Goal: Transaction & Acquisition: Obtain resource

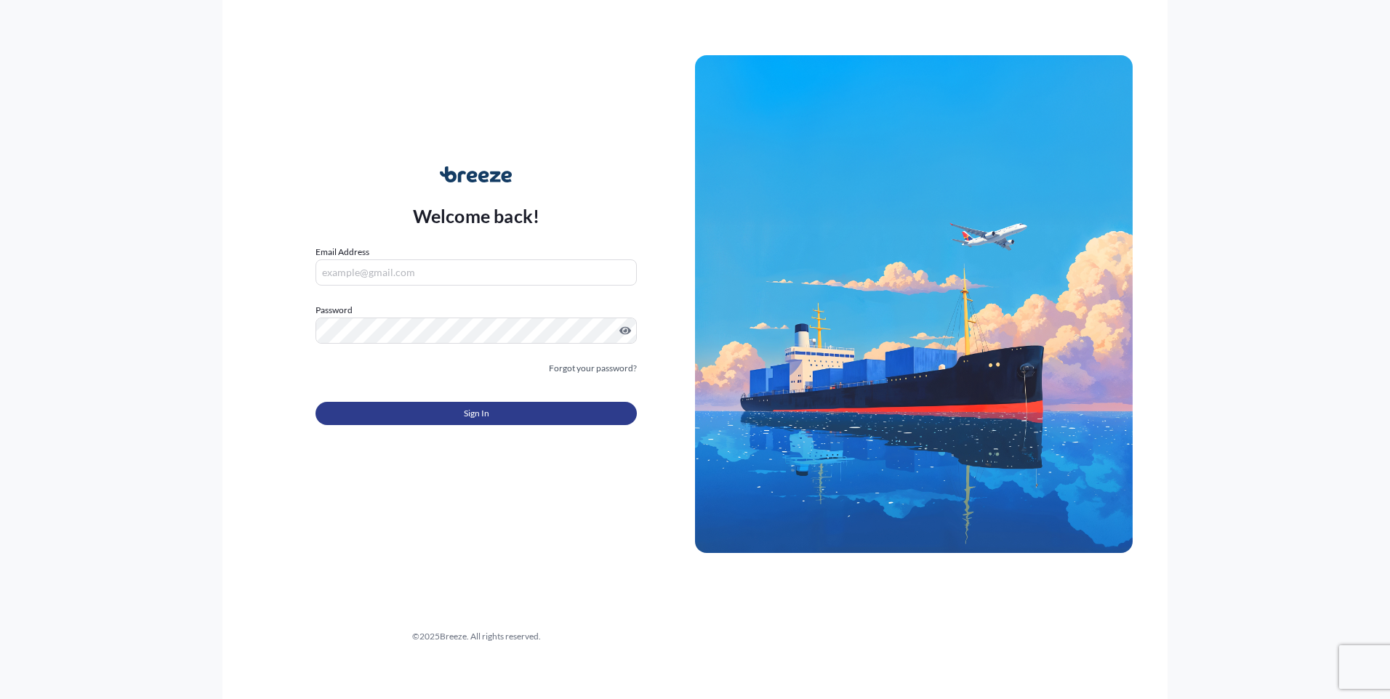
type input "[EMAIL_ADDRESS][DOMAIN_NAME]"
click at [477, 413] on span "Sign In" at bounding box center [476, 413] width 25 height 15
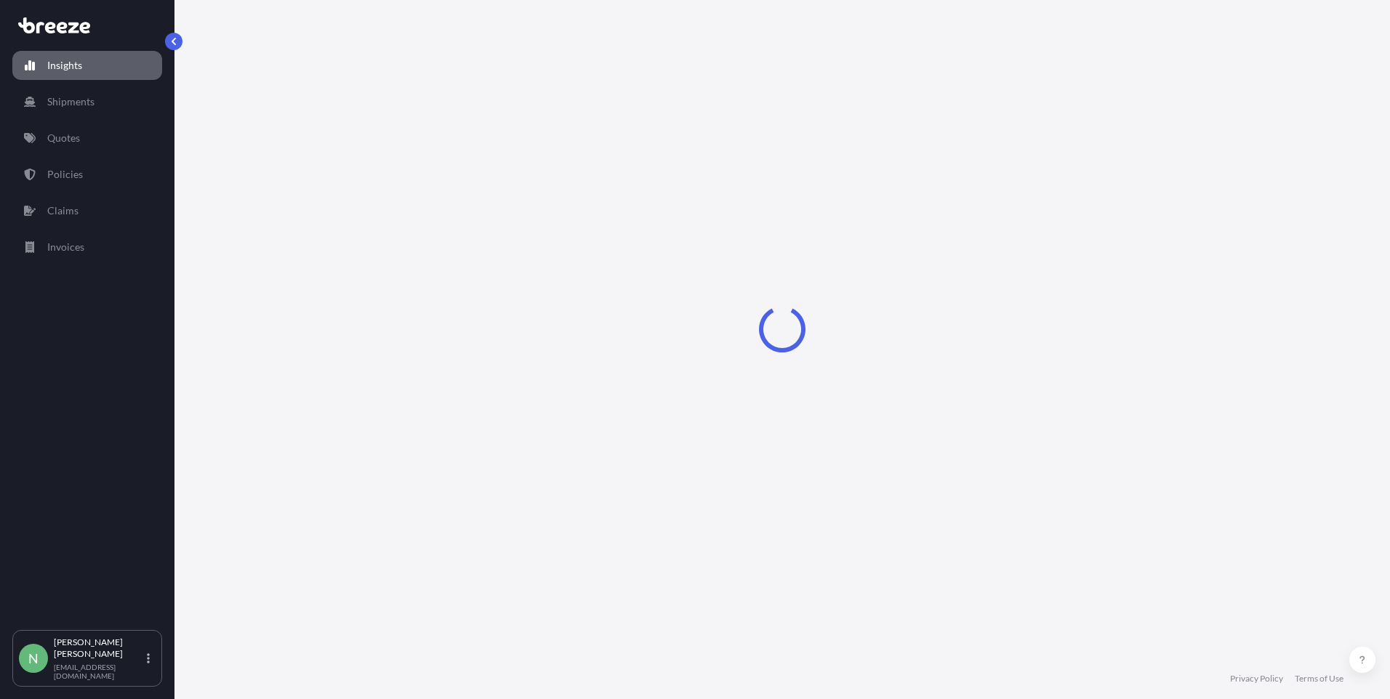
select select "2025"
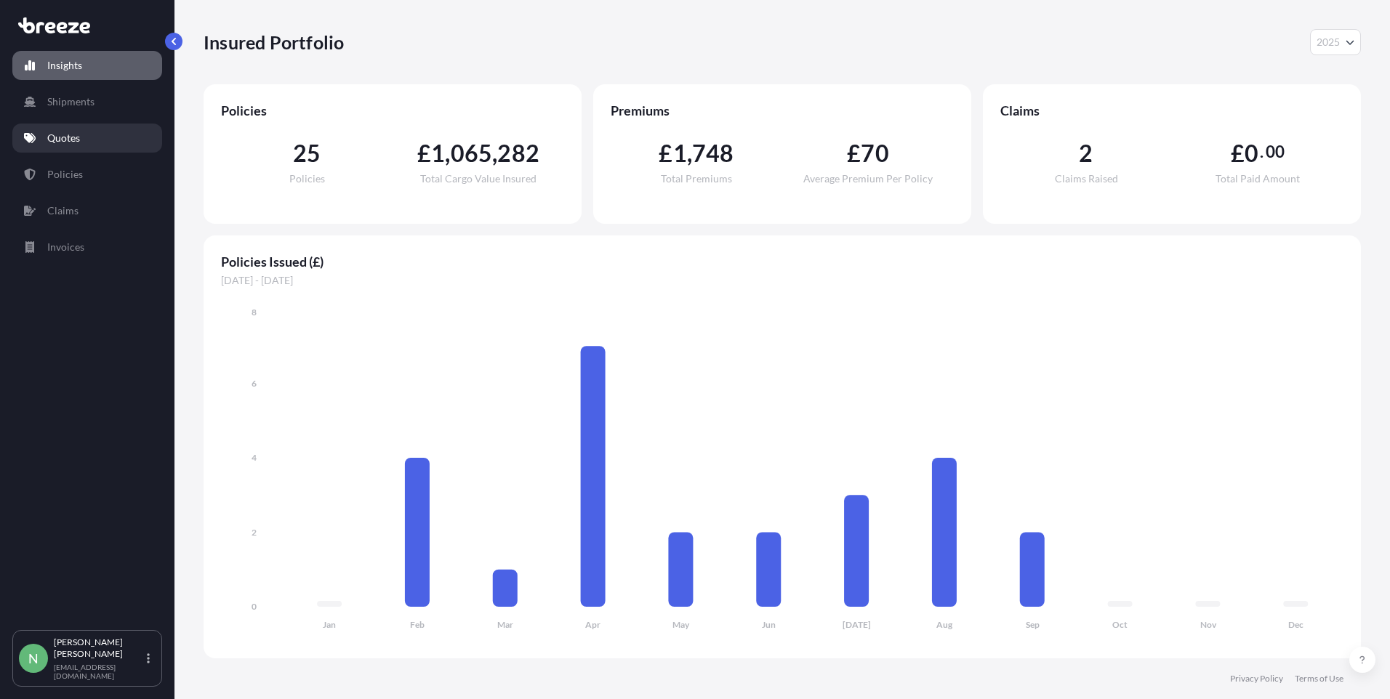
click at [74, 145] on p "Quotes" at bounding box center [63, 138] width 33 height 15
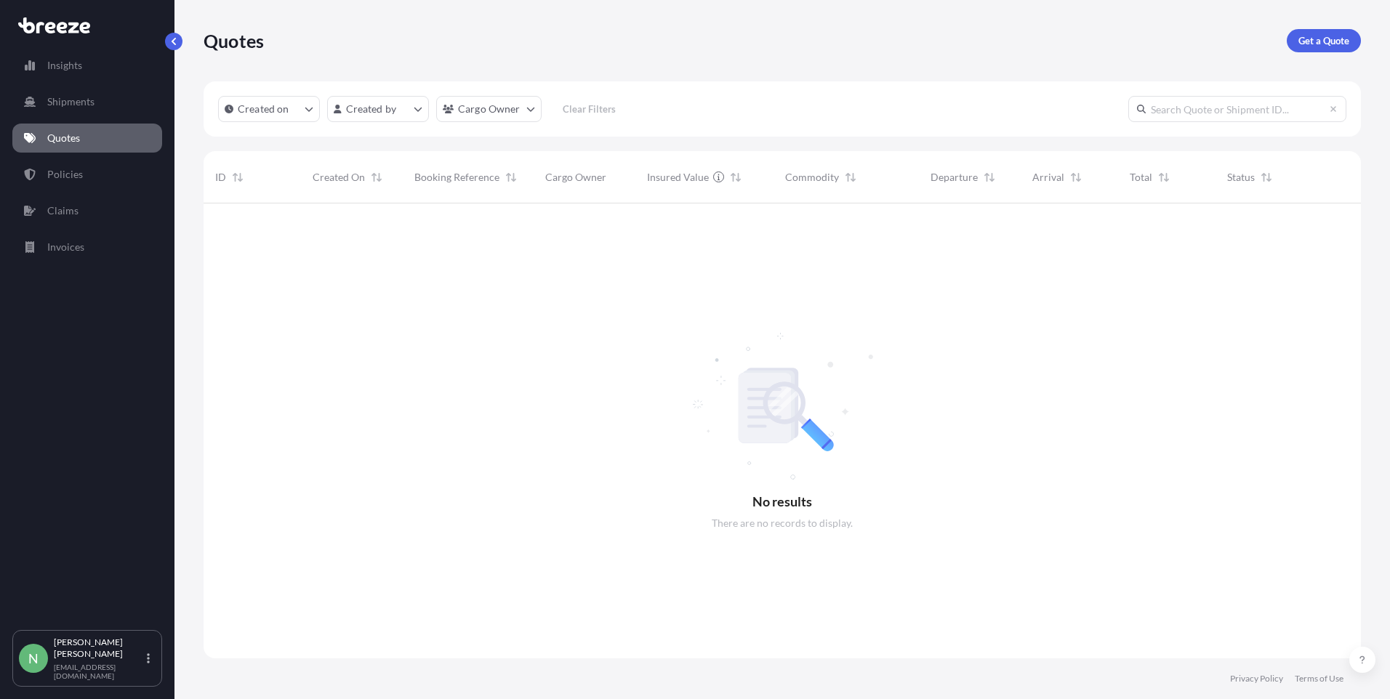
scroll to position [496, 1146]
click at [1298, 34] on p "Get a Quote" at bounding box center [1323, 40] width 51 height 15
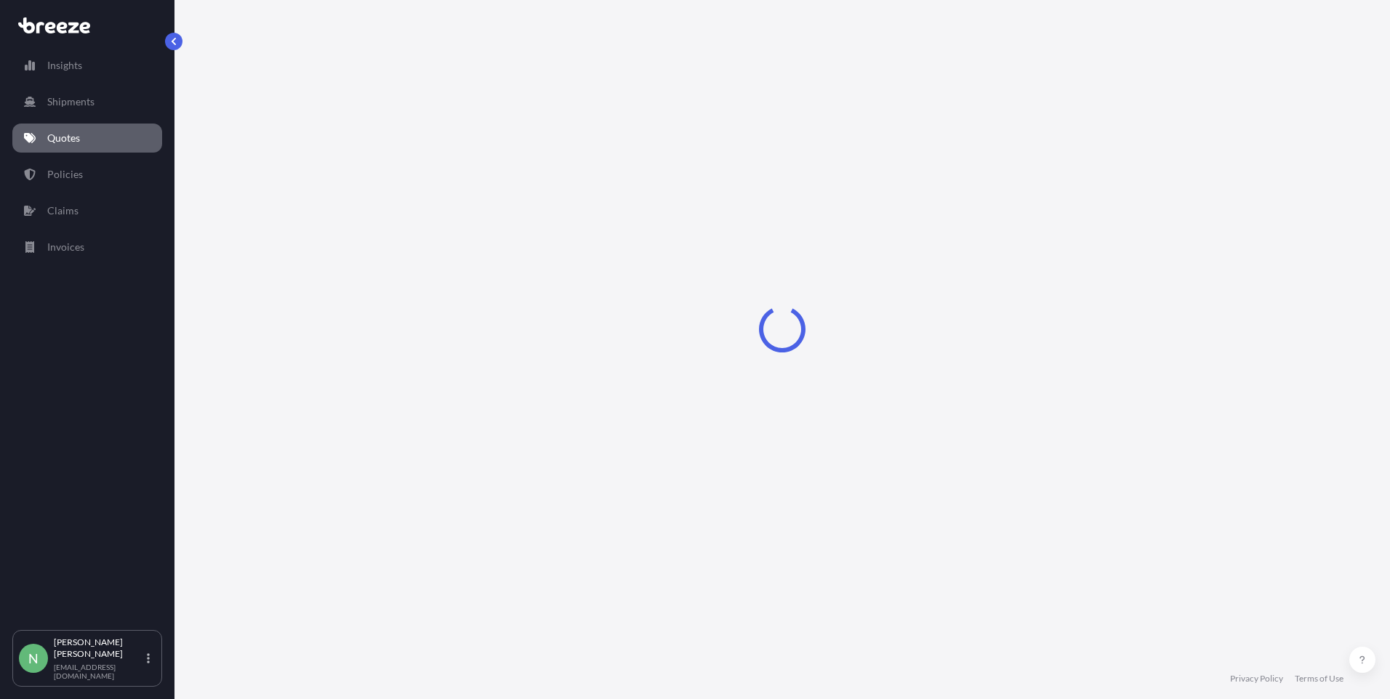
select select "Sea"
select select "1"
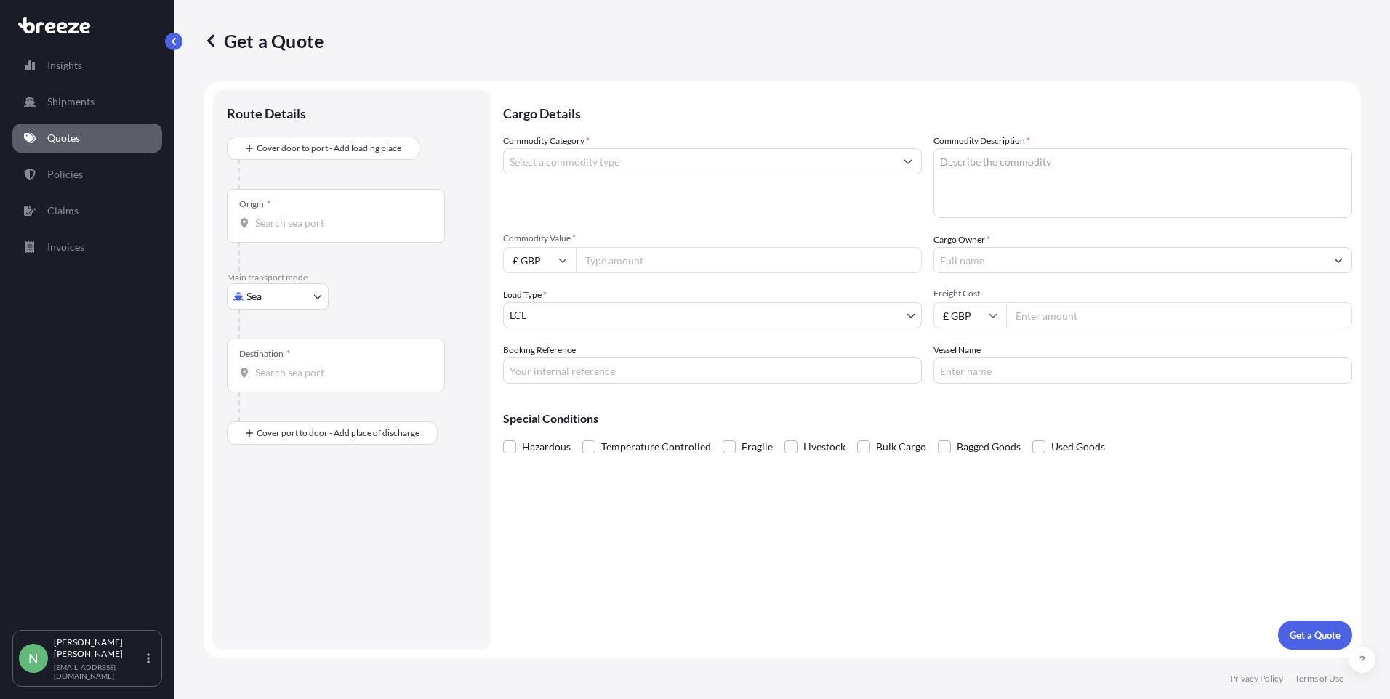
click at [322, 297] on body "Insights Shipments Quotes Policies Claims Invoices N [PERSON_NAME] [PERSON_NAME…" at bounding box center [695, 349] width 1390 height 699
click at [274, 377] on div "Road" at bounding box center [278, 387] width 90 height 26
select select "Road"
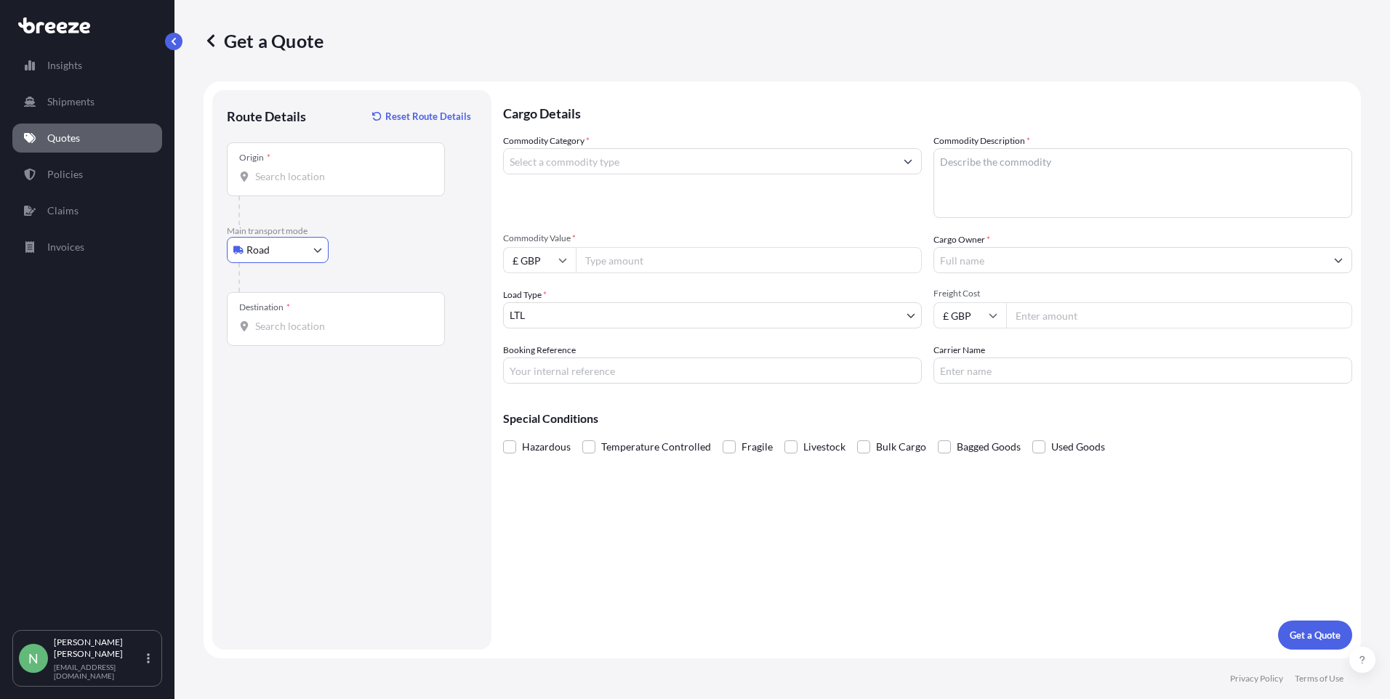
click at [260, 182] on input "Origin *" at bounding box center [341, 176] width 172 height 15
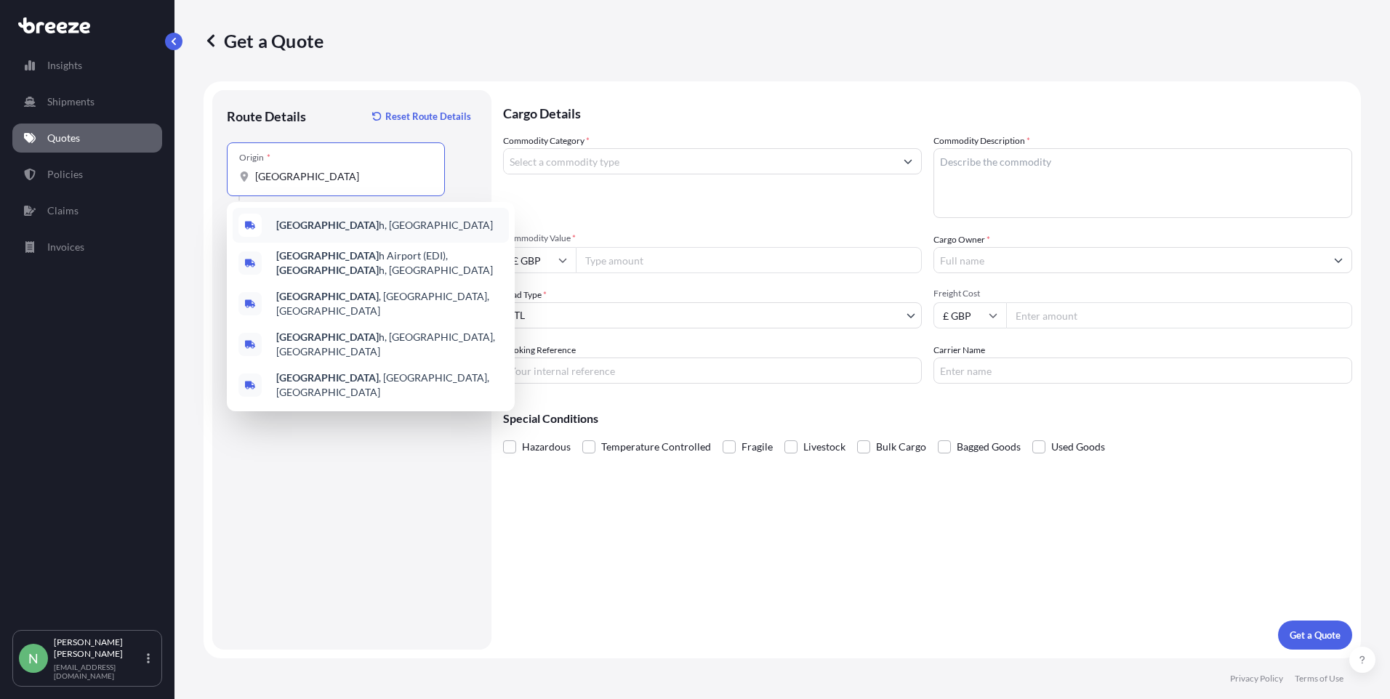
click at [297, 230] on b "[GEOGRAPHIC_DATA]" at bounding box center [327, 225] width 102 height 12
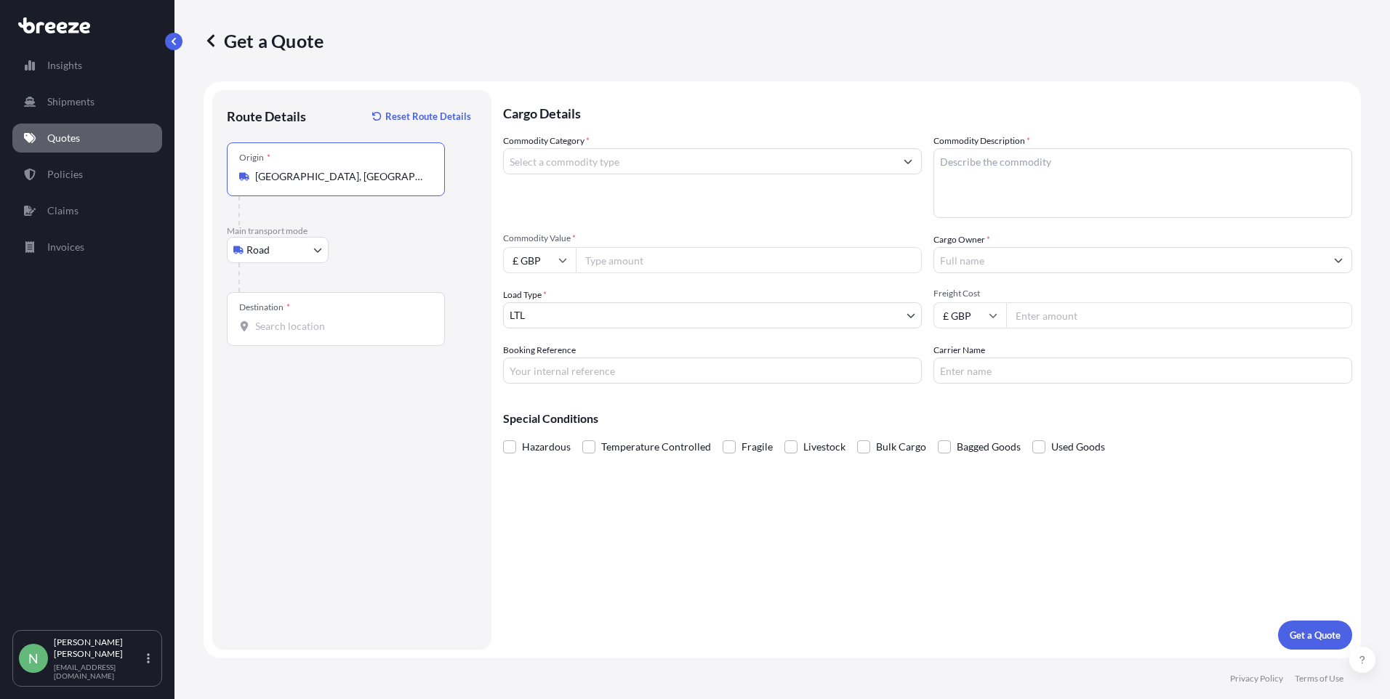
type input "[GEOGRAPHIC_DATA], [GEOGRAPHIC_DATA]"
click at [299, 326] on input "Destination *" at bounding box center [341, 326] width 172 height 15
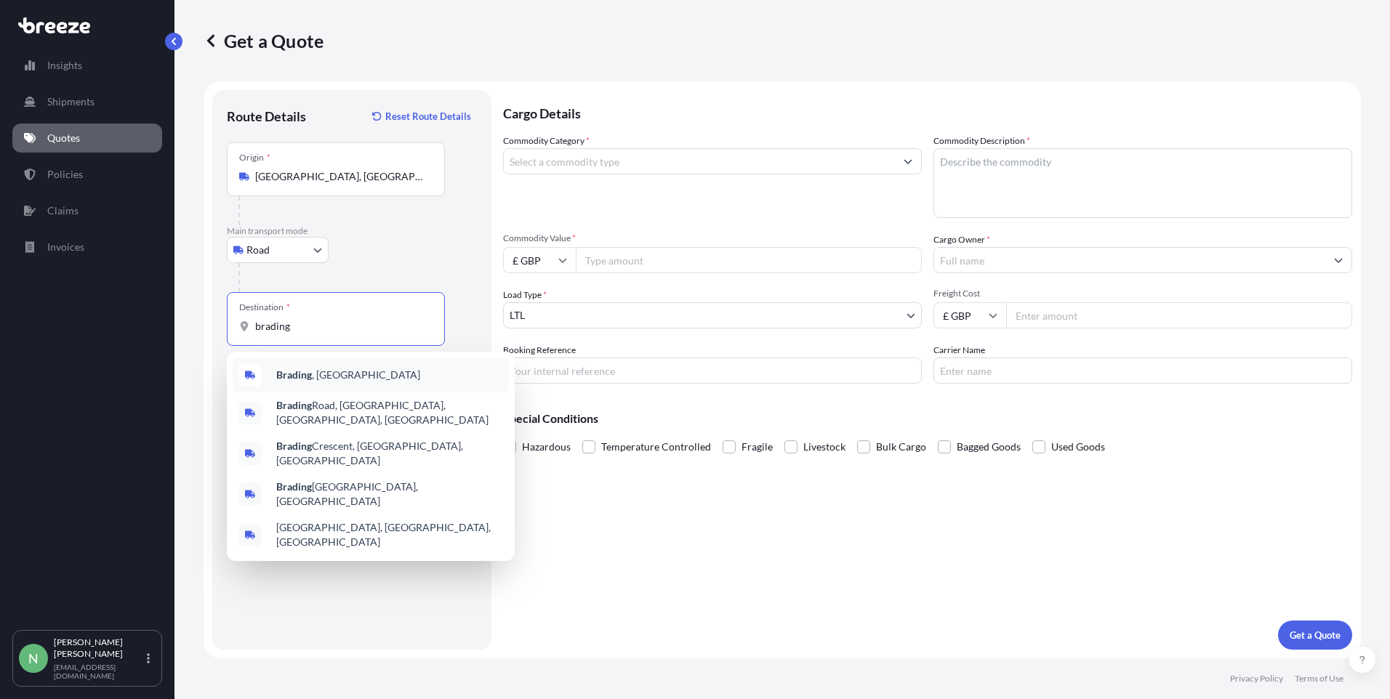
click at [299, 371] on b "Brading" at bounding box center [294, 375] width 36 height 12
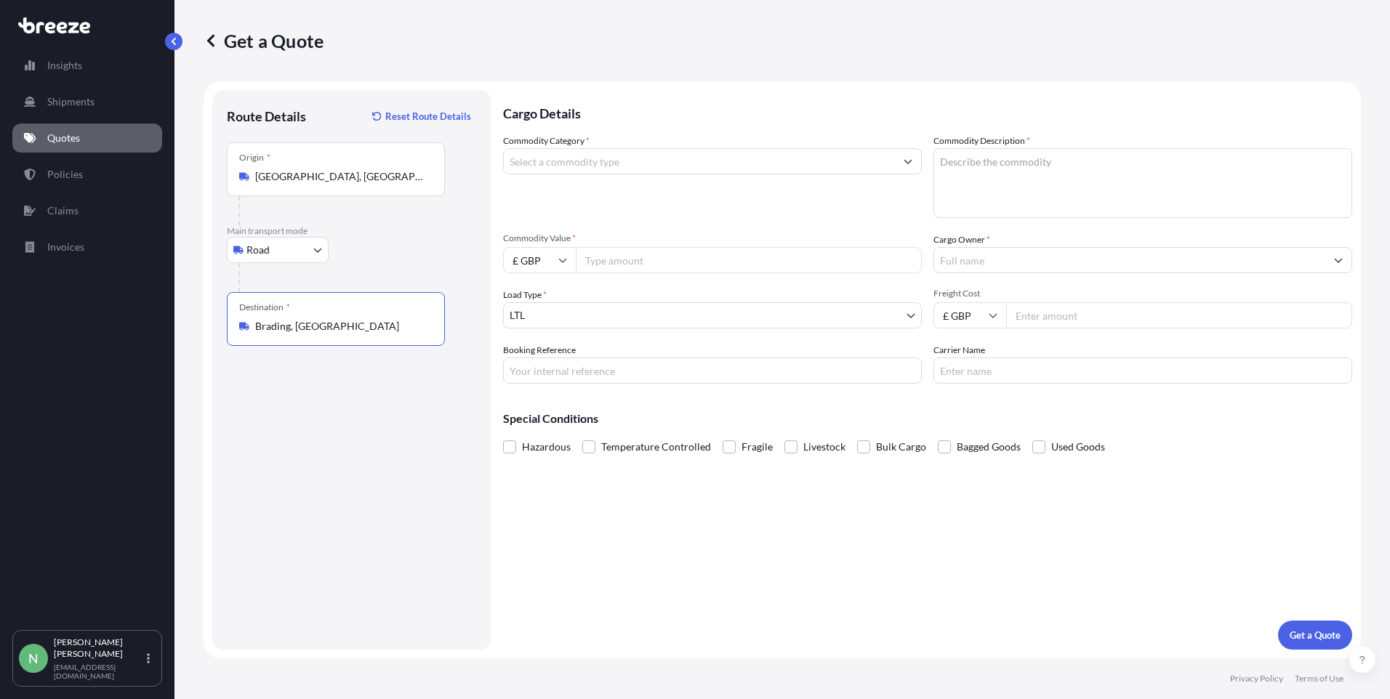
click at [316, 326] on input "Brading, [GEOGRAPHIC_DATA]" at bounding box center [341, 326] width 172 height 15
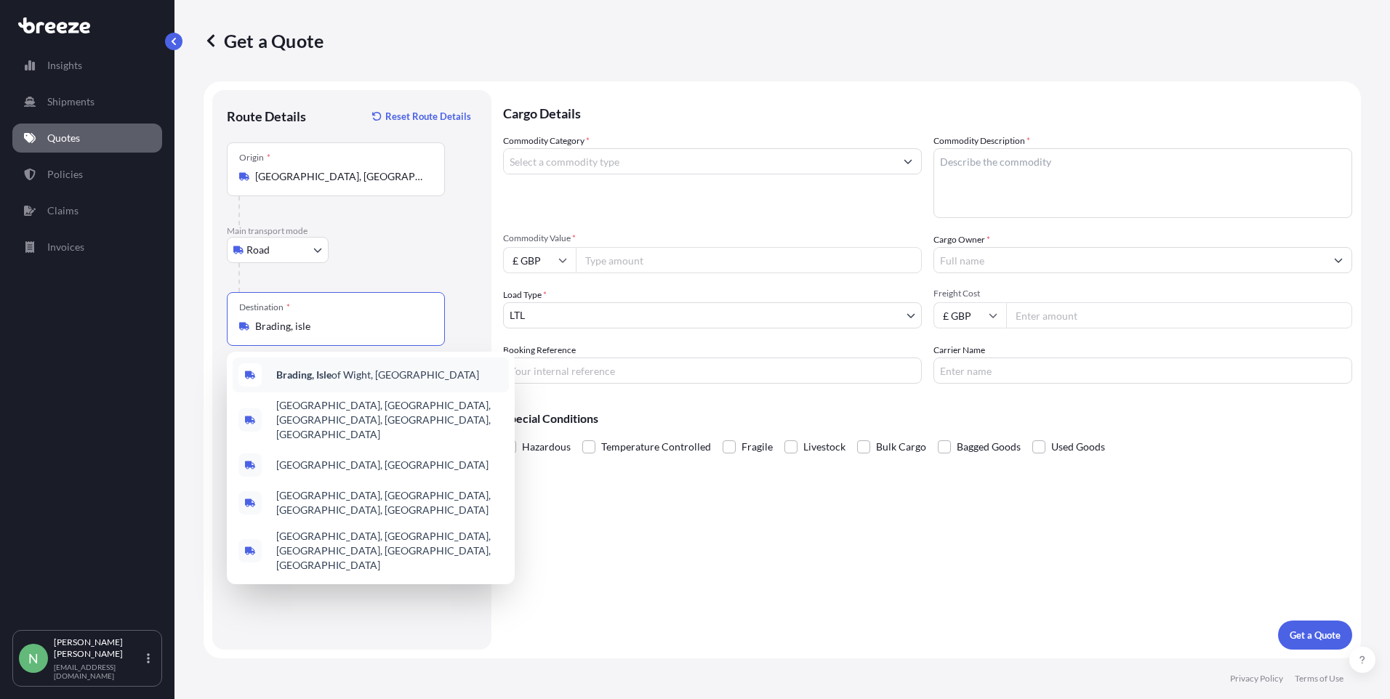
click at [327, 371] on b "Brading, Isle" at bounding box center [303, 375] width 55 height 12
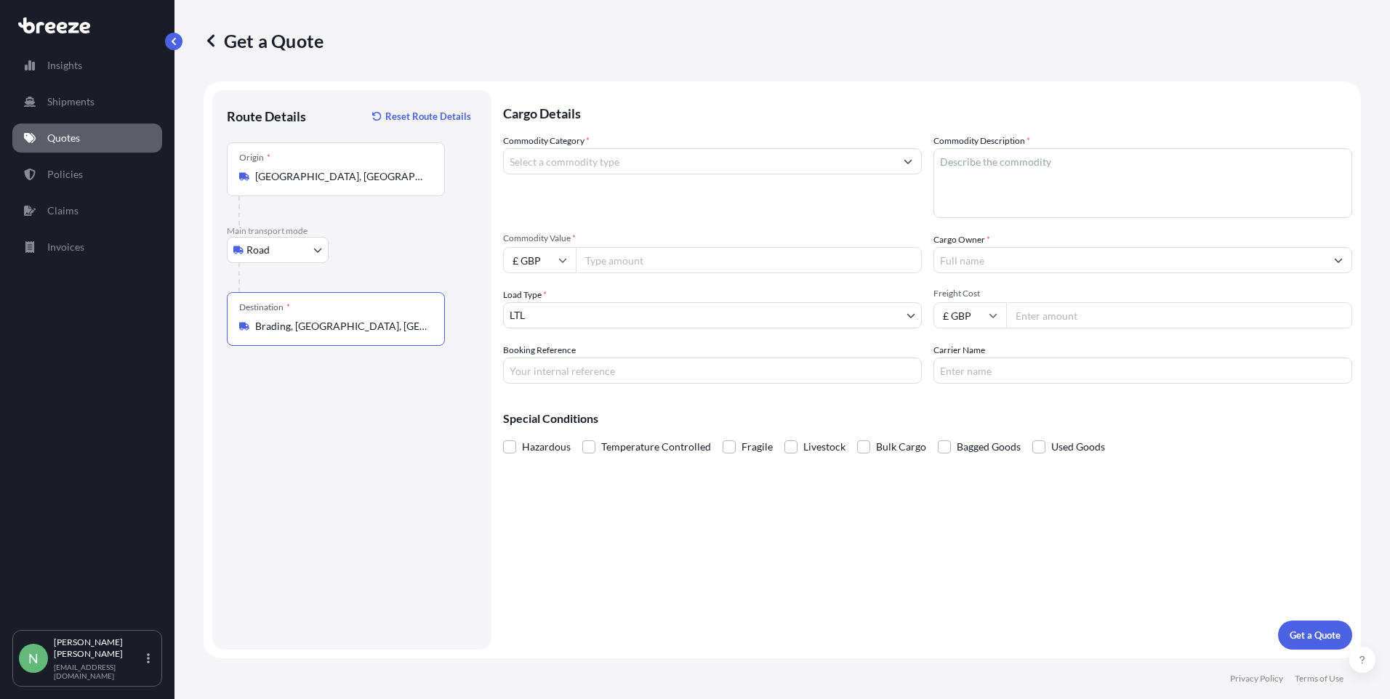
type input "Brading, [GEOGRAPHIC_DATA], [GEOGRAPHIC_DATA]"
click at [905, 163] on icon "Show suggestions" at bounding box center [907, 161] width 9 height 9
click at [882, 164] on input "candles" at bounding box center [699, 161] width 391 height 26
click at [900, 161] on button "Show suggestions" at bounding box center [908, 161] width 26 height 26
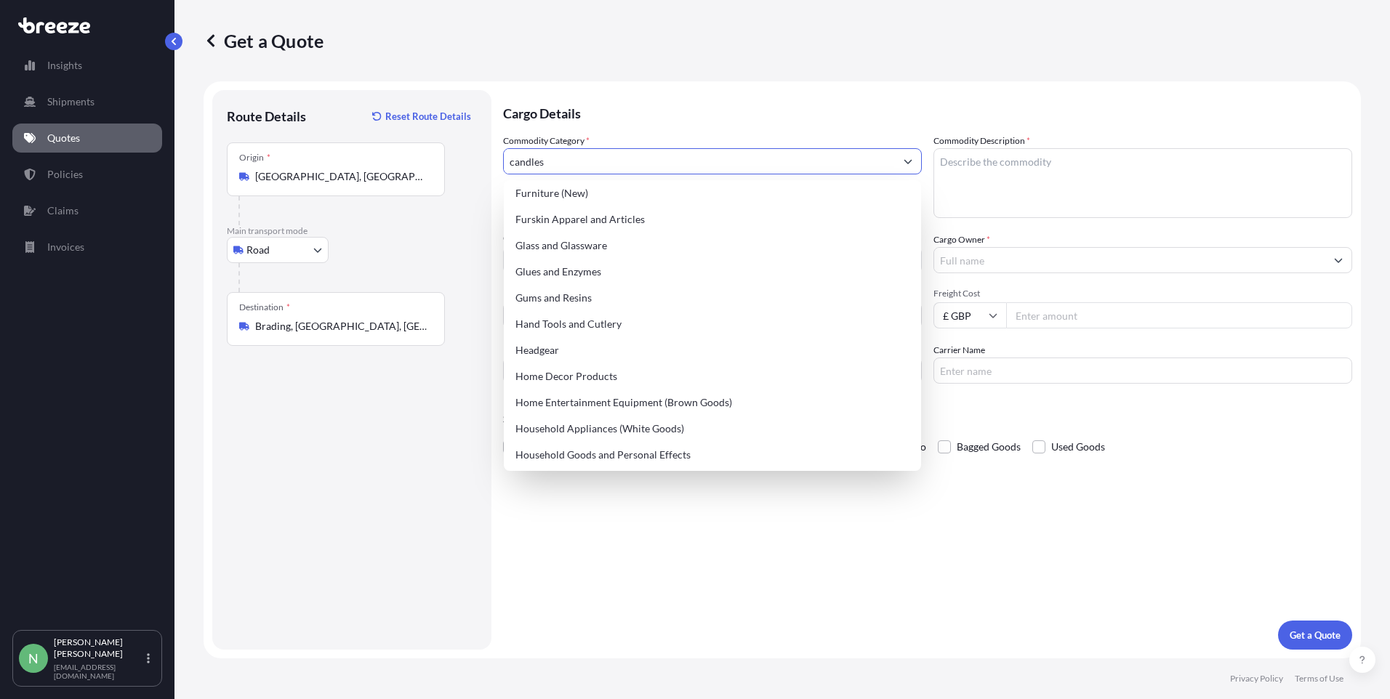
scroll to position [1308, 0]
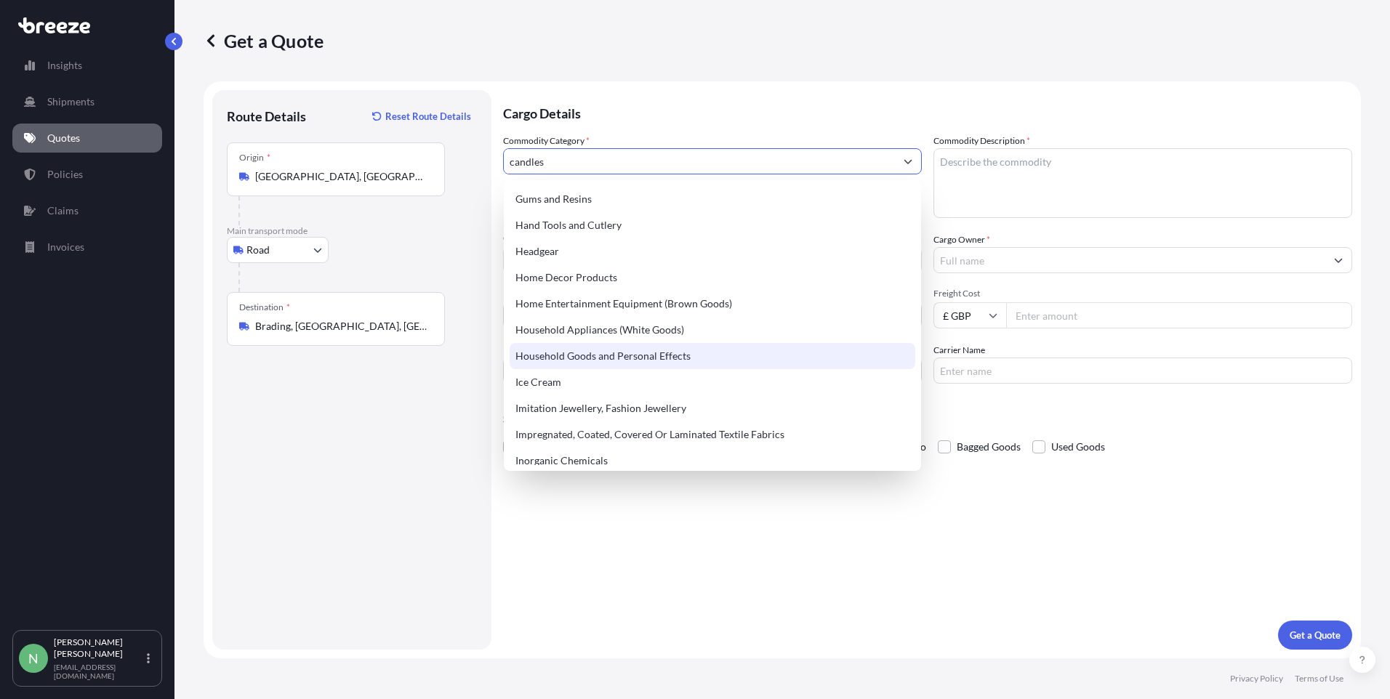
click at [659, 349] on div "Household Goods and Personal Effects" at bounding box center [713, 356] width 406 height 26
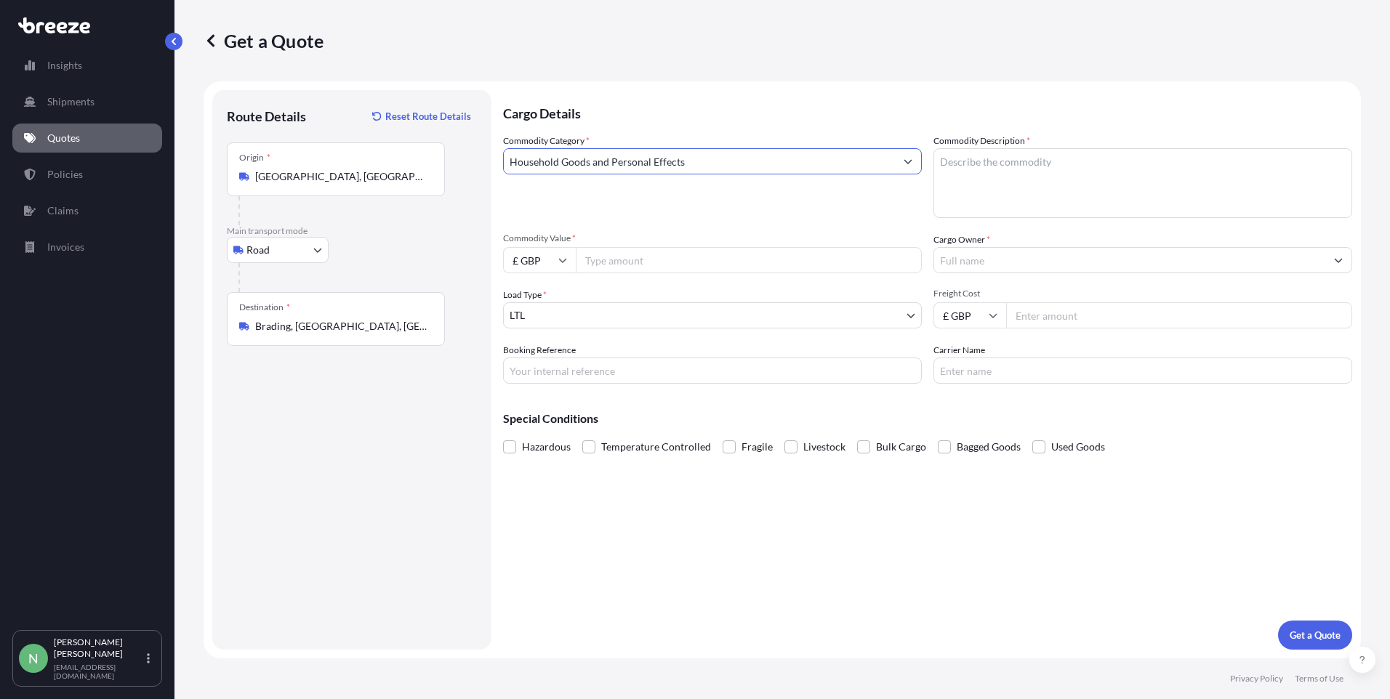
type input "Household Goods and Personal Effects"
click at [635, 267] on input "Commodity Value *" at bounding box center [749, 260] width 346 height 26
type input "26000"
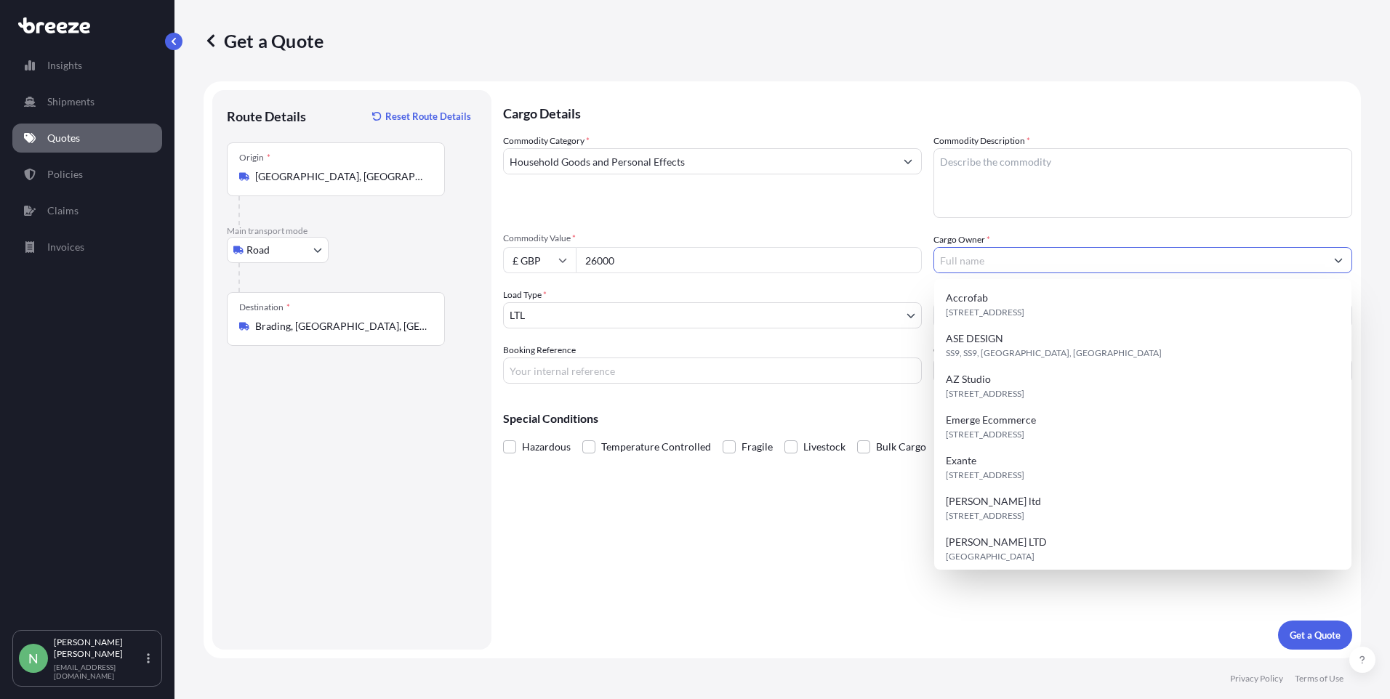
click at [964, 169] on textarea "Commodity Description *" at bounding box center [1142, 183] width 419 height 70
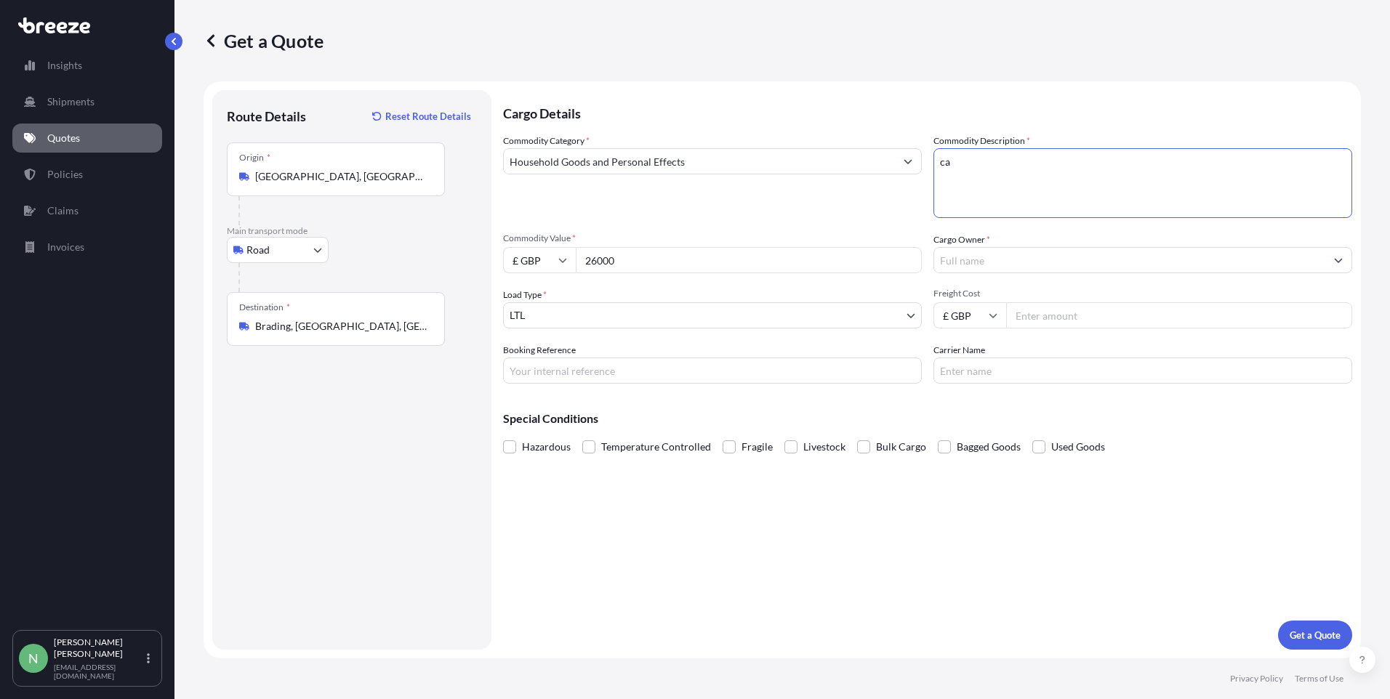
type textarea "c"
type textarea "Candles"
click at [1117, 262] on input "Cargo Owner *" at bounding box center [1129, 260] width 391 height 26
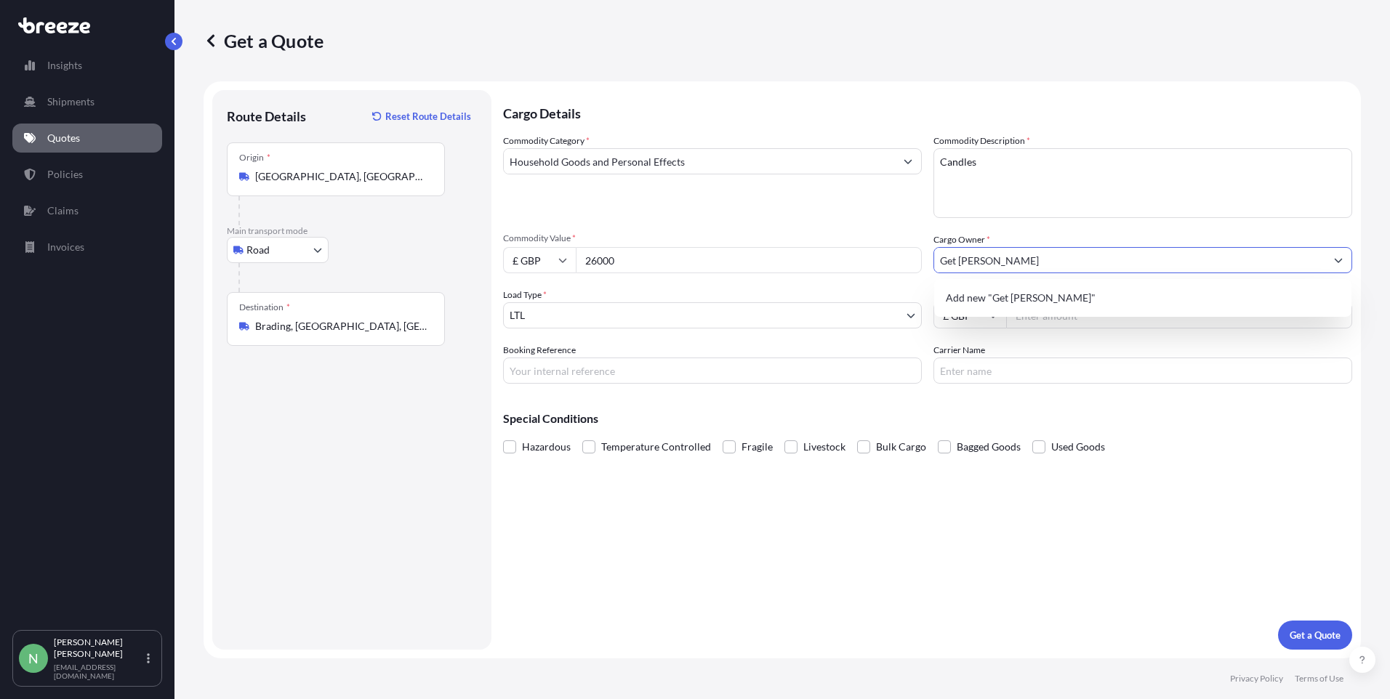
type input "Get [PERSON_NAME]"
click at [1034, 320] on input "Freight Cost" at bounding box center [1179, 315] width 346 height 26
type input "395.00"
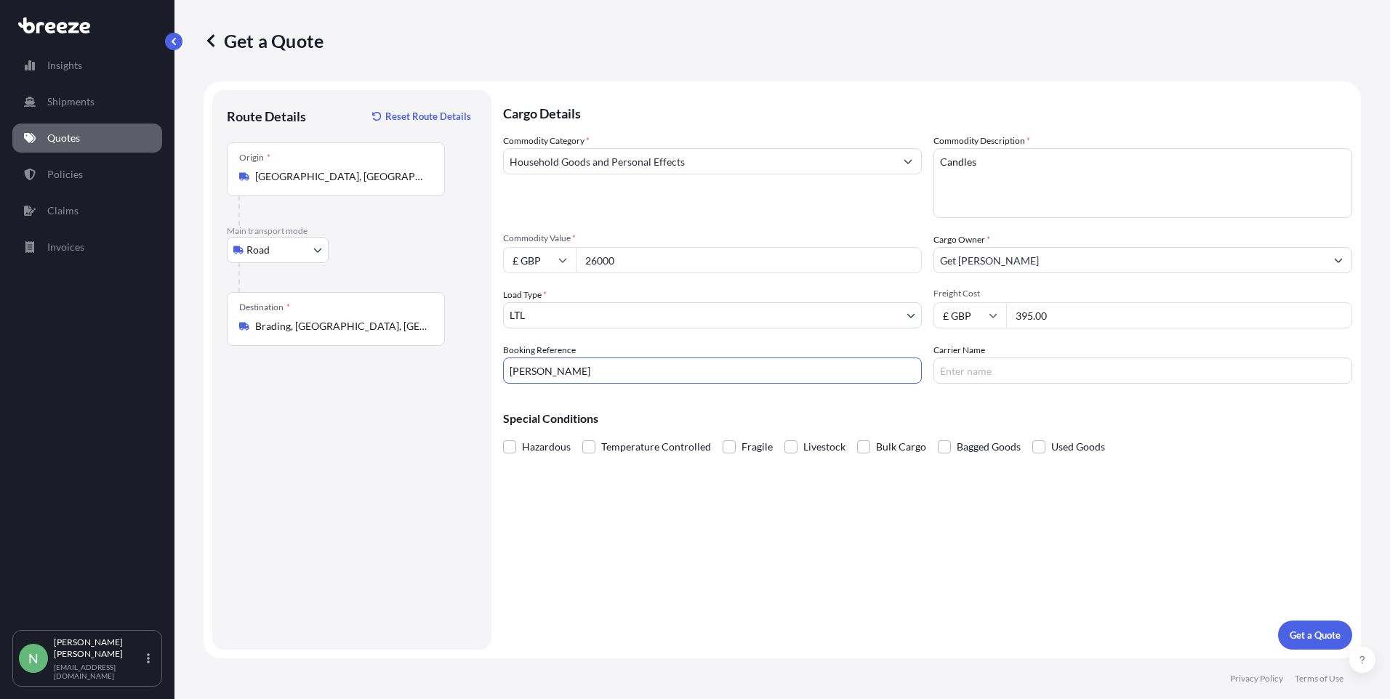
type input "[PERSON_NAME]"
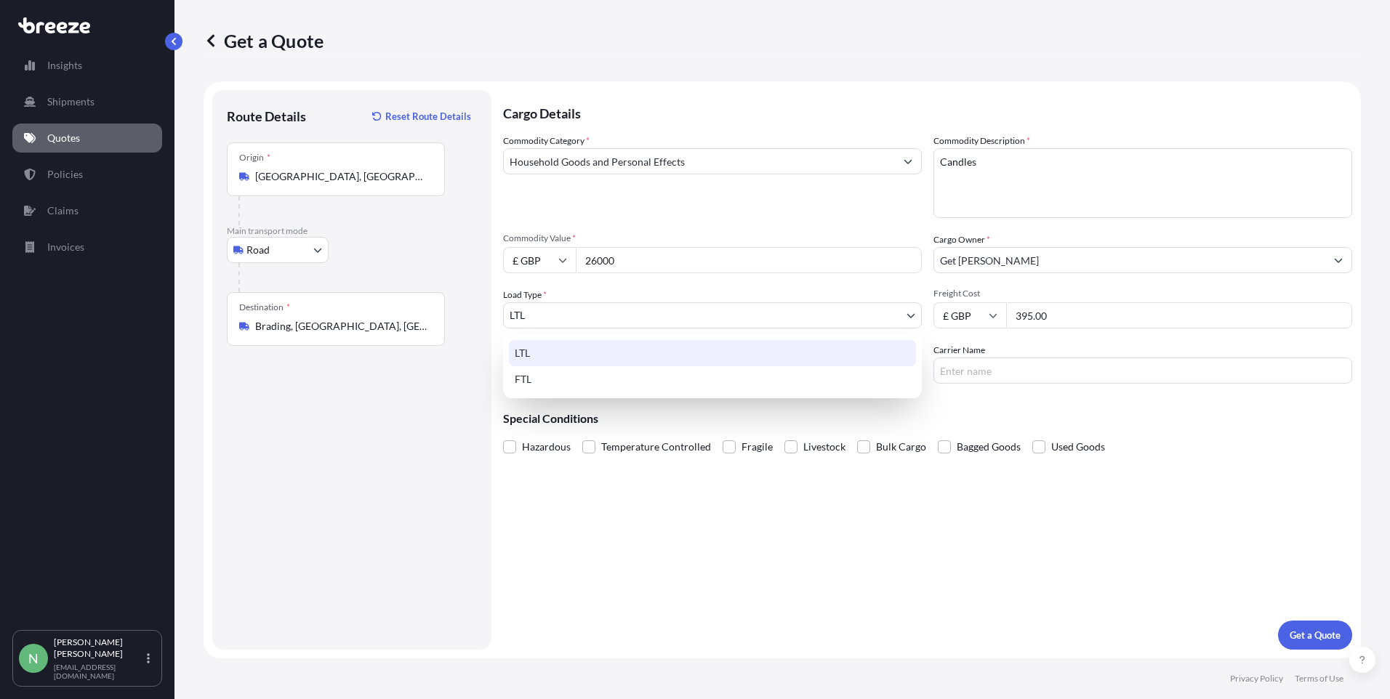
click at [907, 323] on body "Insights Shipments Quotes Policies Claims Invoices N [PERSON_NAME] [PERSON_NAME…" at bounding box center [695, 349] width 1390 height 699
click at [877, 354] on div "LTL" at bounding box center [712, 353] width 407 height 26
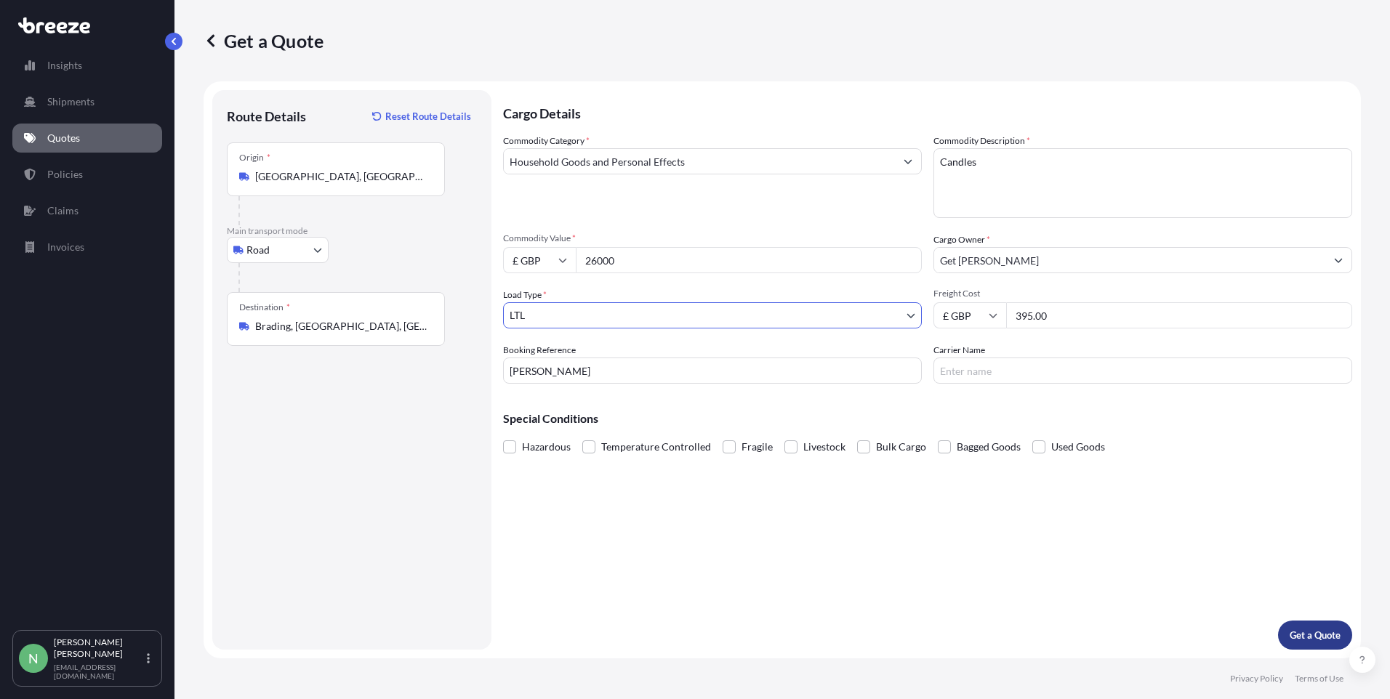
click at [1311, 637] on p "Get a Quote" at bounding box center [1314, 635] width 51 height 15
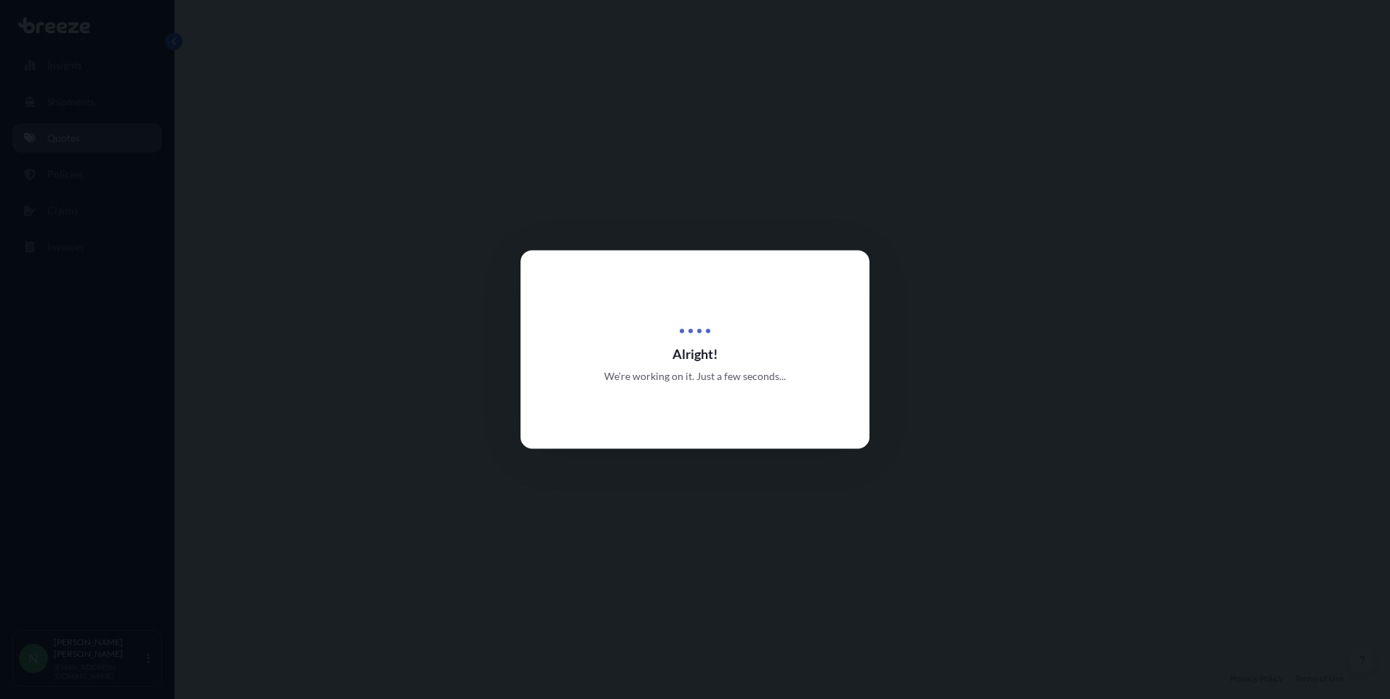
select select "Road"
select select "1"
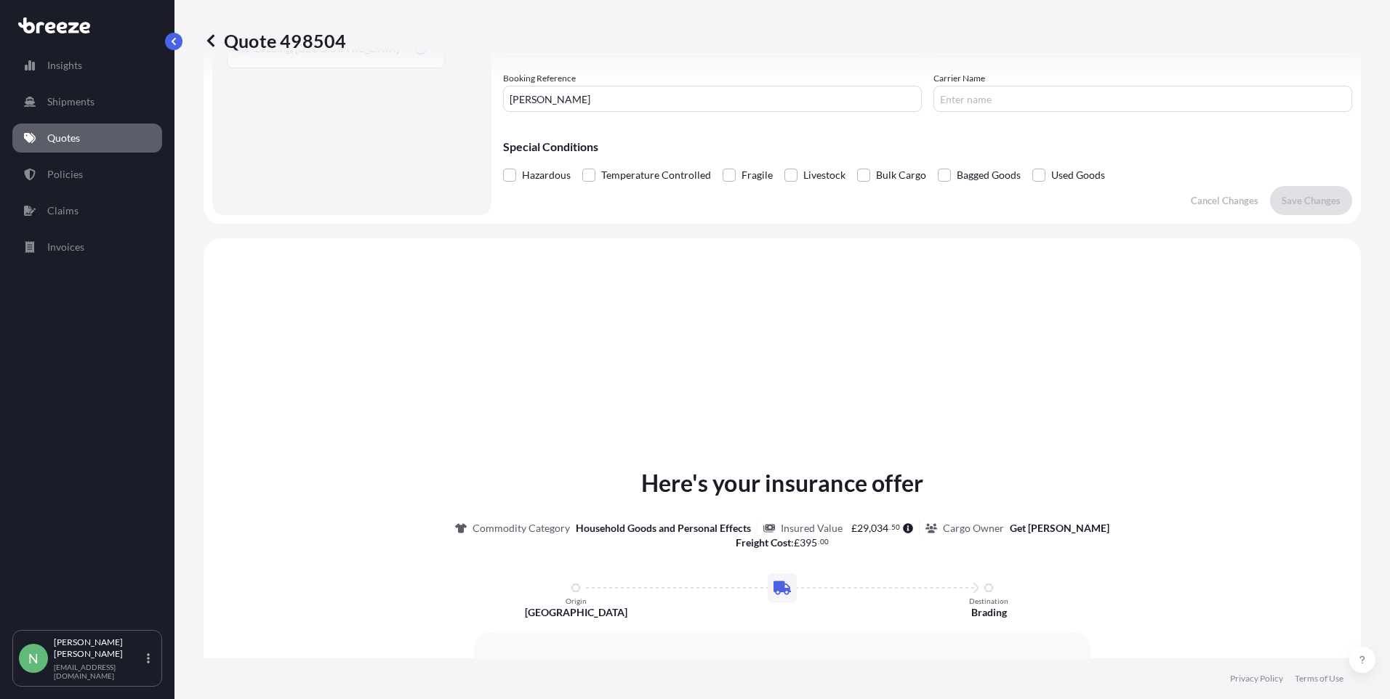
scroll to position [438, 0]
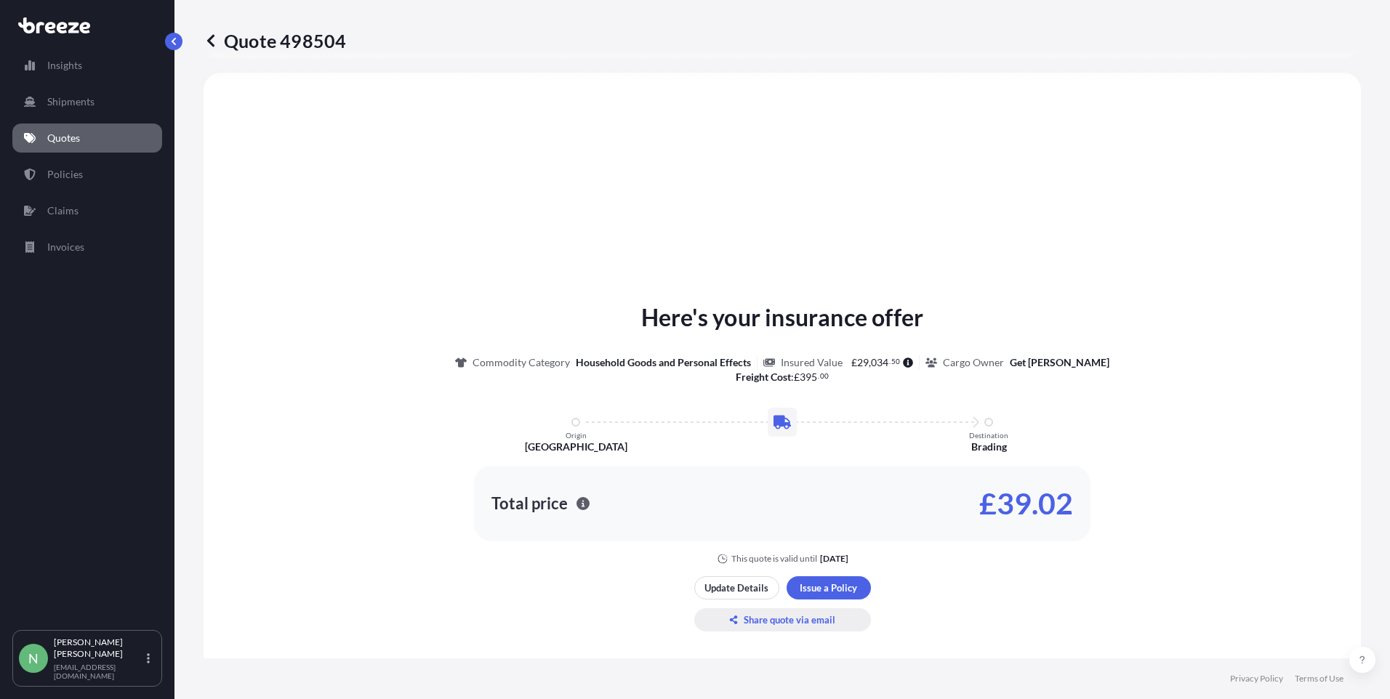
click at [732, 616] on icon "button" at bounding box center [733, 620] width 9 height 9
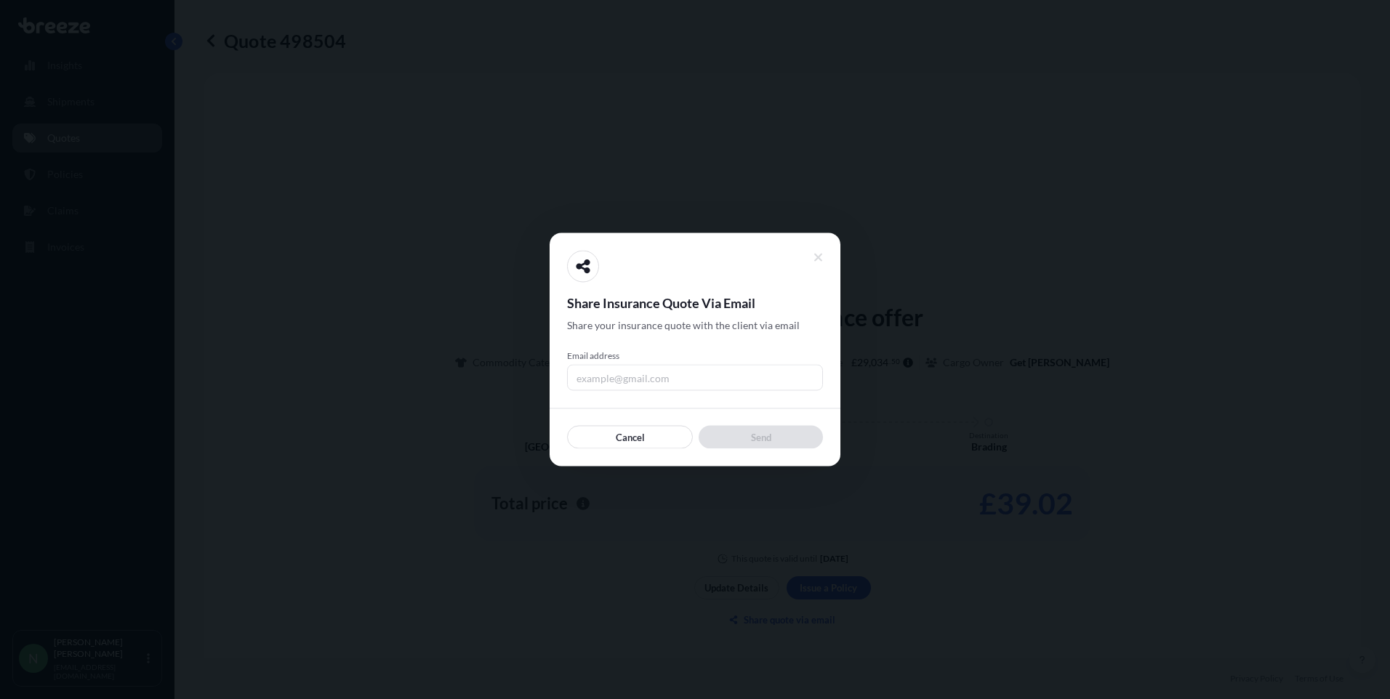
click at [640, 381] on input "Email address" at bounding box center [695, 378] width 256 height 26
type input "[EMAIL_ADDRESS][DOMAIN_NAME]"
